Goal: Task Accomplishment & Management: Manage account settings

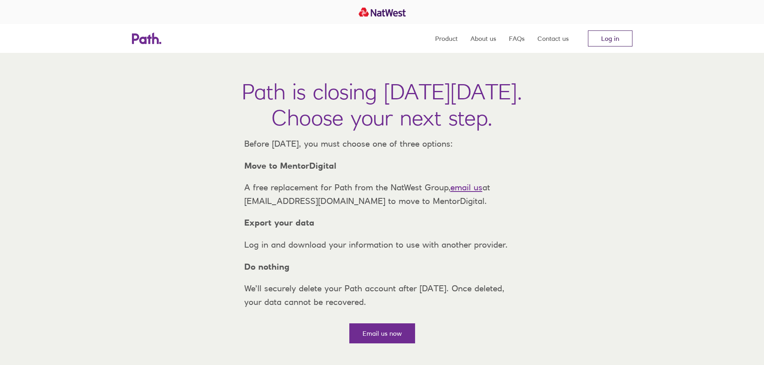
click at [622, 41] on link "Log in" at bounding box center [610, 38] width 45 height 16
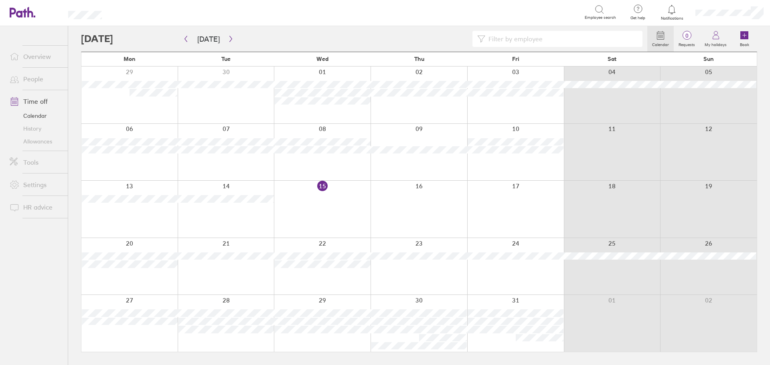
click at [38, 187] on link "Settings" at bounding box center [35, 185] width 65 height 16
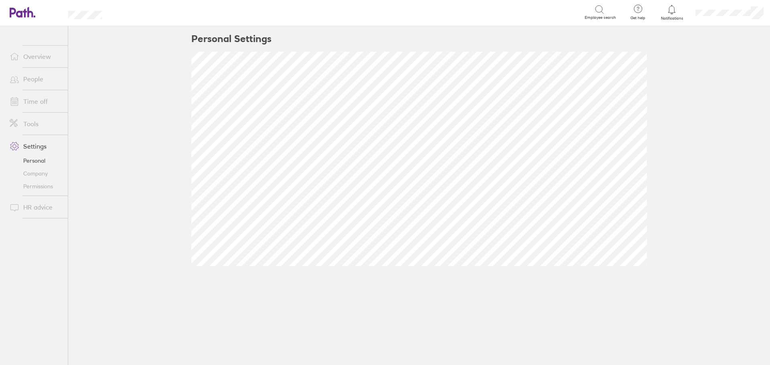
click at [43, 101] on link "Time off" at bounding box center [35, 101] width 65 height 16
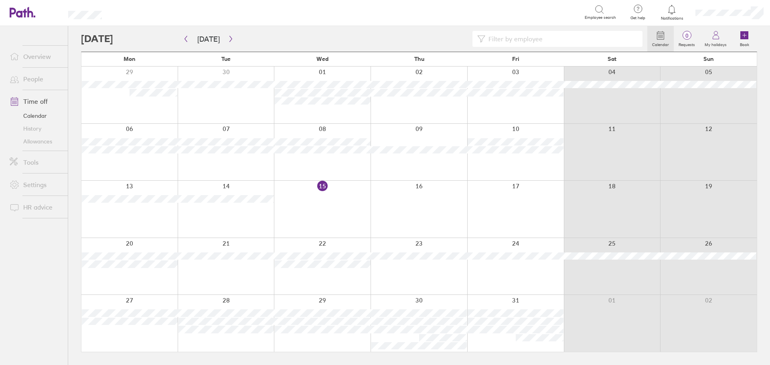
click at [341, 197] on div at bounding box center [322, 209] width 97 height 57
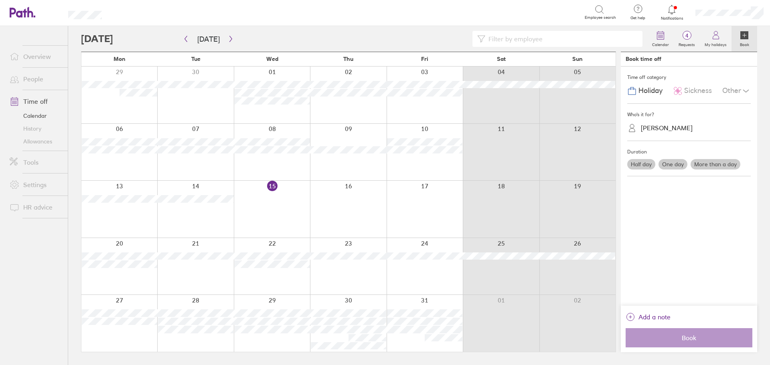
click at [703, 94] on span "Sickness" at bounding box center [698, 91] width 28 height 8
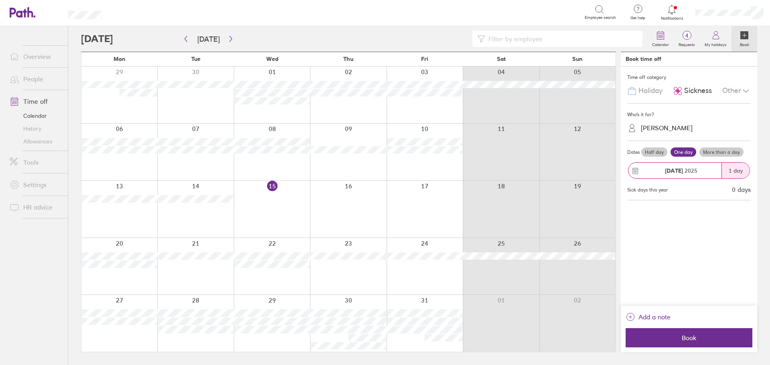
click at [667, 127] on div "[PERSON_NAME]" at bounding box center [667, 128] width 52 height 8
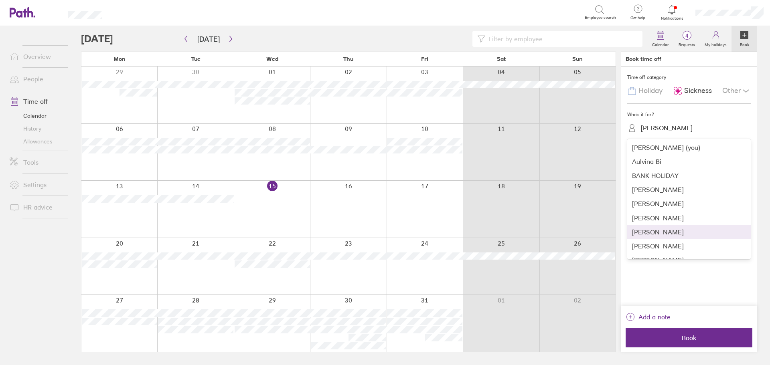
click at [667, 232] on div "[PERSON_NAME]" at bounding box center [689, 232] width 124 height 14
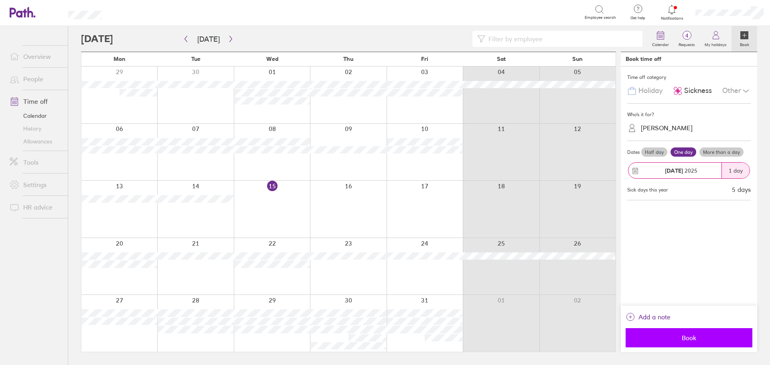
click at [708, 336] on span "Book" at bounding box center [688, 337] width 115 height 7
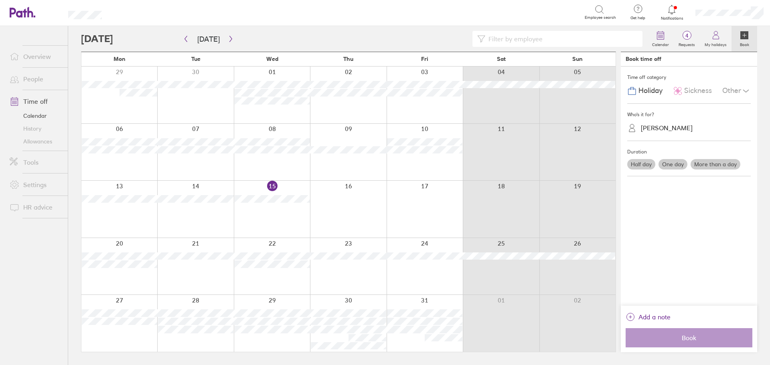
click at [392, 23] on div "Search Employee search" at bounding box center [368, 12] width 506 height 25
click at [42, 144] on link "Allowances" at bounding box center [35, 141] width 65 height 13
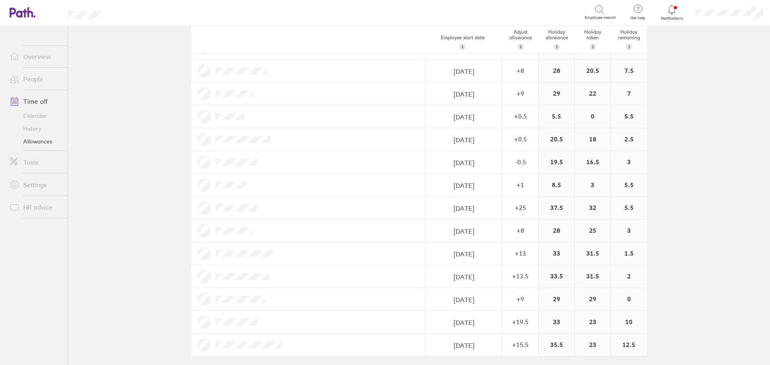
scroll to position [155, 0]
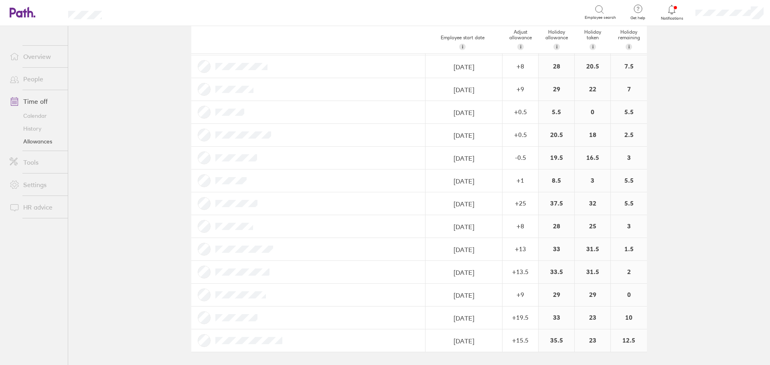
click at [43, 60] on link "Overview" at bounding box center [35, 57] width 65 height 16
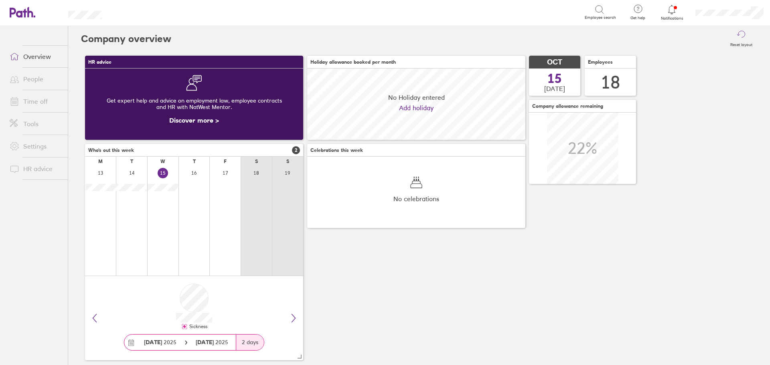
scroll to position [71, 218]
click at [40, 99] on link "Time off" at bounding box center [35, 101] width 65 height 16
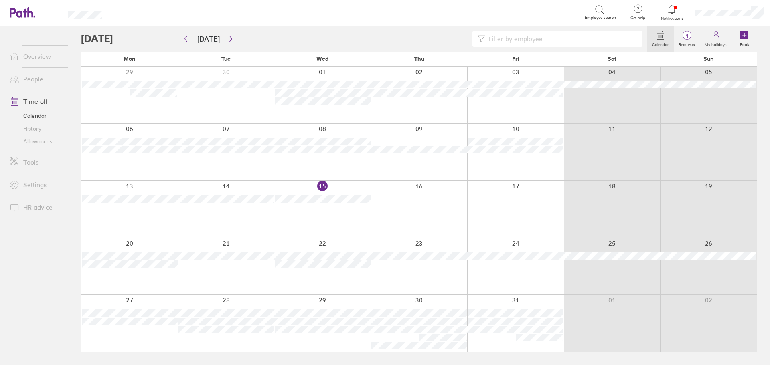
click at [589, 39] on input at bounding box center [561, 38] width 152 height 15
type input "[PERSON_NAME]"
